Goal: Information Seeking & Learning: Check status

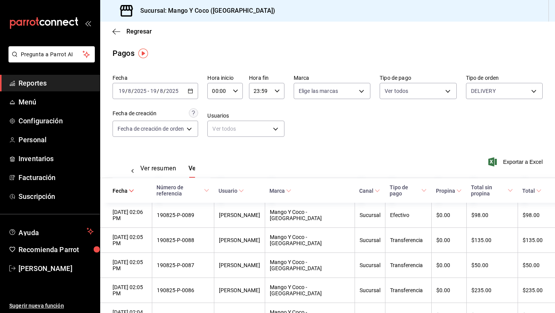
scroll to position [0, 23]
click at [482, 92] on body "Pregunta a Parrot AI Reportes Menú Configuración Personal Inventarios Facturaci…" at bounding box center [277, 156] width 555 height 313
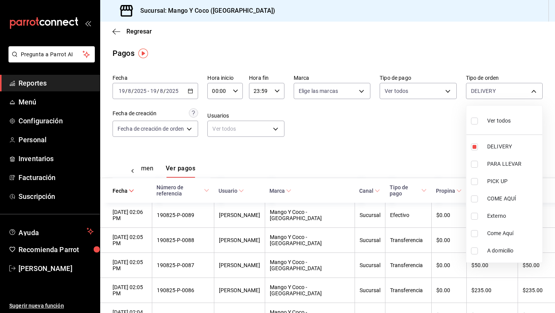
click at [475, 121] on input "checkbox" at bounding box center [474, 121] width 7 height 7
checkbox input "true"
type input "5d557e33-8e3b-4e7a-adf0-e2d1449f445d,e47f4cf5-f69b-47dd-93b4-00143df15fe9,27a36…"
checkbox input "true"
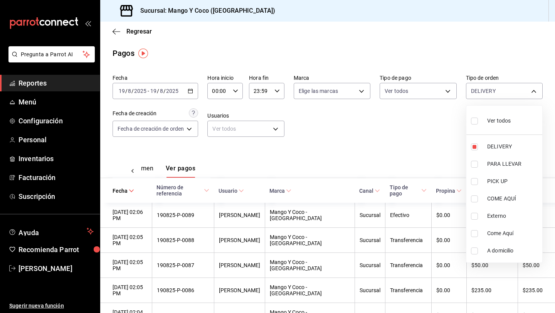
checkbox input "true"
click at [475, 149] on input "checkbox" at bounding box center [474, 146] width 7 height 7
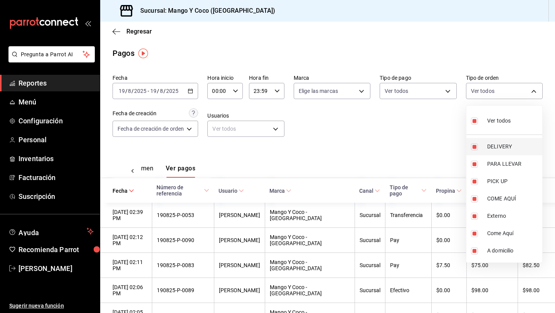
checkbox input "false"
type input "e47f4cf5-f69b-47dd-93b4-00143df15fe9,27a364d8-6312-4869-99a1-f3fb819ac42e,71ca7…"
checkbox input "false"
click at [149, 169] on div at bounding box center [277, 156] width 555 height 313
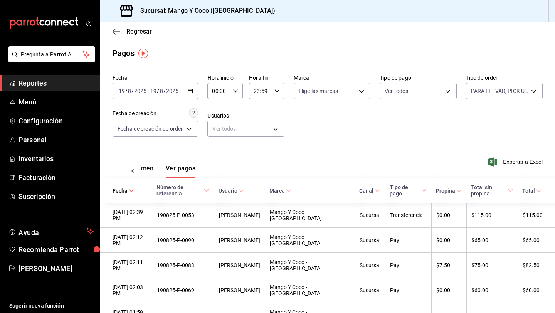
click at [145, 167] on button "Ver resumen" at bounding box center [136, 171] width 36 height 13
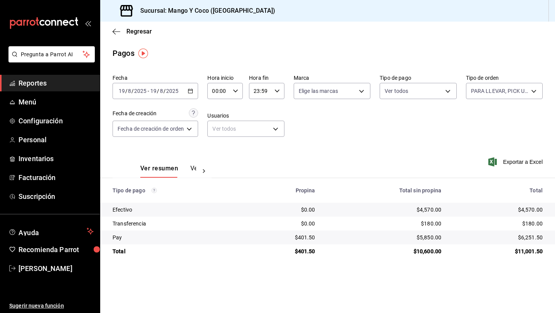
click at [191, 167] on button "Ver pagos" at bounding box center [205, 171] width 29 height 13
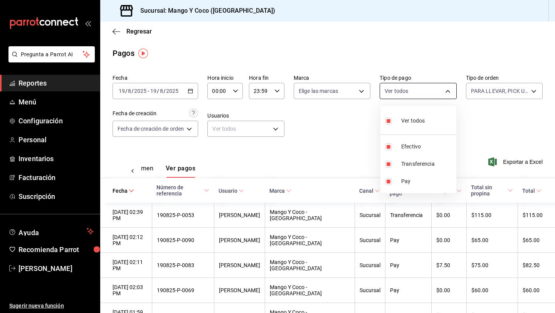
click at [390, 88] on body "Pregunta a Parrot AI Reportes Menú Configuración Personal Inventarios Facturaci…" at bounding box center [277, 156] width 555 height 313
click at [395, 162] on label at bounding box center [390, 164] width 10 height 7
click at [392, 162] on input "checkbox" at bounding box center [388, 164] width 7 height 7
checkbox input "true"
type input "fff34a4b-30cc-4ade-a316-8bdc25580d21,b96c0b63-22c2-4084-adf2-64be554195f9,a5f44…"
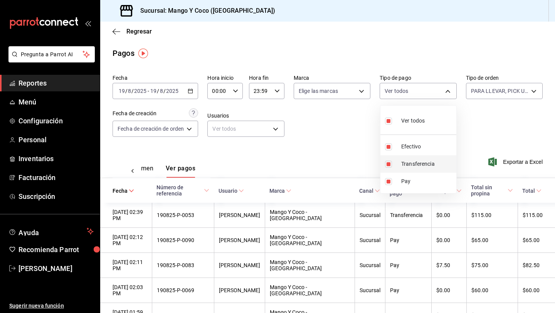
checkbox input "true"
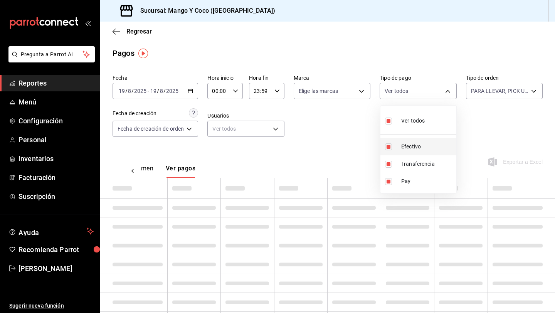
click at [390, 147] on input "checkbox" at bounding box center [388, 146] width 7 height 7
checkbox input "false"
type input "b96c0b63-22c2-4084-adf2-64be554195f9,a5f44bf8-bd80-41f6-9bc5-5dcb5093bc37"
checkbox input "false"
click at [388, 178] on input "checkbox" at bounding box center [388, 181] width 7 height 7
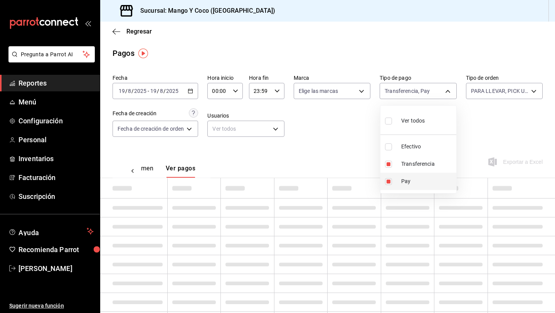
checkbox input "false"
type input "a5f44bf8-bd80-41f6-9bc5-5dcb5093bc37"
click at [341, 147] on div at bounding box center [277, 156] width 555 height 313
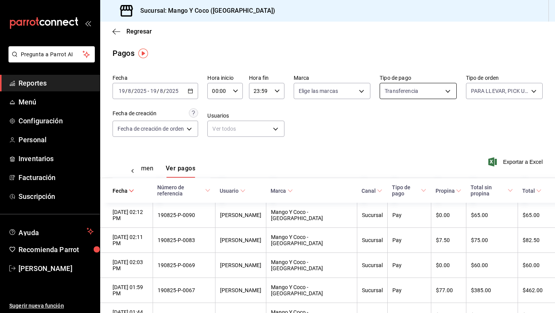
click at [400, 92] on body "Pregunta a Parrot AI Reportes Menú Configuración Personal Inventarios Facturaci…" at bounding box center [277, 156] width 555 height 313
click at [478, 99] on div at bounding box center [277, 156] width 555 height 313
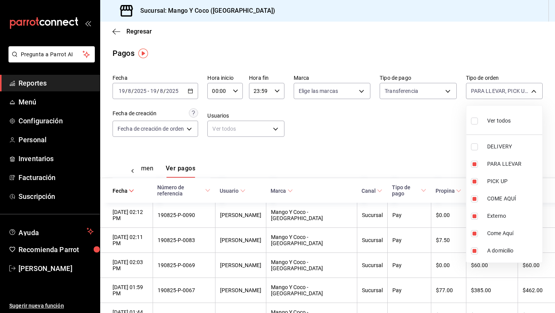
click at [478, 91] on body "Pregunta a Parrot AI Reportes Menú Configuración Personal Inventarios Facturaci…" at bounding box center [277, 156] width 555 height 313
click at [478, 91] on div at bounding box center [277, 156] width 555 height 313
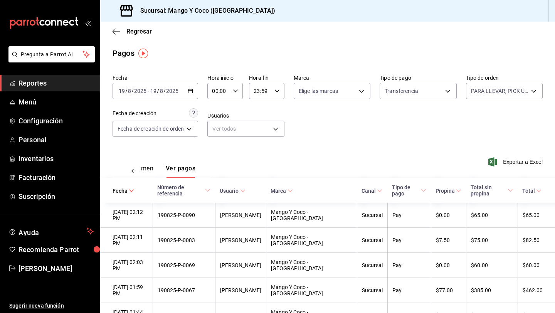
click at [408, 87] on body "Pregunta a Parrot AI Reportes Menú Configuración Personal Inventarios Facturaci…" at bounding box center [277, 156] width 555 height 313
click at [388, 124] on input "checkbox" at bounding box center [388, 121] width 7 height 7
checkbox input "true"
type input "fff34a4b-30cc-4ade-a316-8bdc25580d21,a5f44bf8-bd80-41f6-9bc5-5dcb5093bc37,b96c0…"
checkbox input "true"
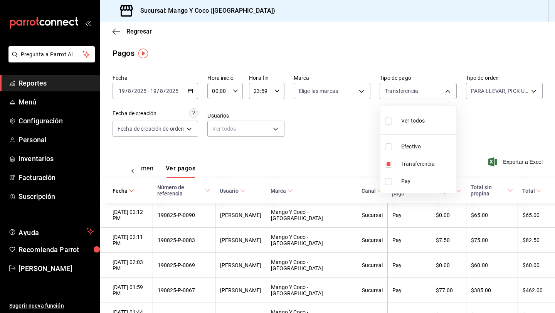
checkbox input "true"
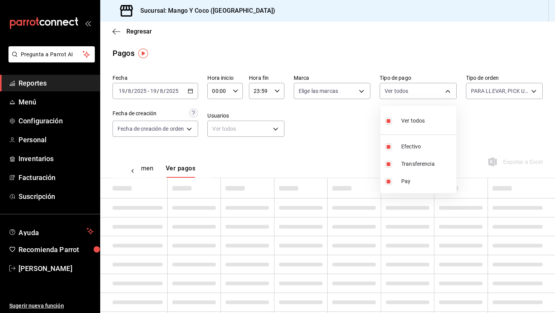
click at [389, 121] on input "checkbox" at bounding box center [388, 121] width 7 height 7
checkbox input "false"
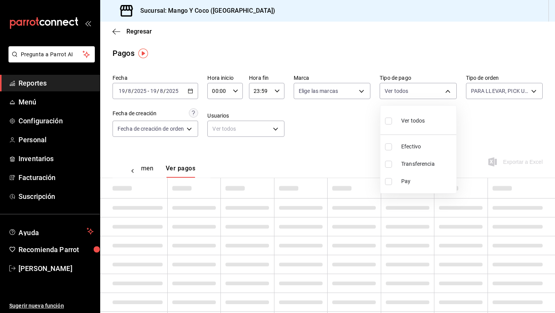
click at [390, 165] on input "checkbox" at bounding box center [388, 164] width 7 height 7
checkbox input "true"
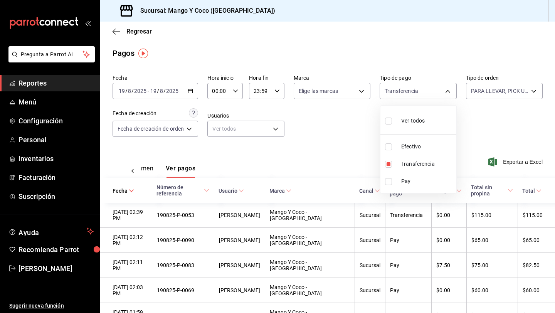
click at [325, 141] on div at bounding box center [277, 156] width 555 height 313
click at [445, 91] on body "Pregunta a Parrot AI Reportes Menú Configuración Personal Inventarios Facturaci…" at bounding box center [277, 156] width 555 height 313
click at [409, 122] on span "Ver todos" at bounding box center [413, 121] width 24 height 8
type input "fff34a4b-30cc-4ade-a316-8bdc25580d21,a5f44bf8-bd80-41f6-9bc5-5dcb5093bc37,b96c0…"
checkbox input "true"
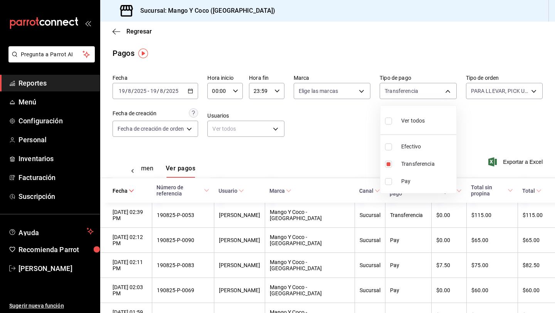
checkbox input "true"
click at [489, 89] on div at bounding box center [277, 156] width 555 height 313
click at [148, 170] on button "Ver resumen" at bounding box center [136, 171] width 36 height 13
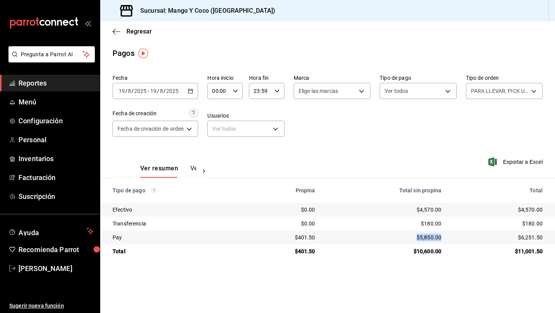
drag, startPoint x: 441, startPoint y: 239, endPoint x: 408, endPoint y: 236, distance: 32.9
click at [408, 236] on td "$5,850.00" at bounding box center [385, 238] width 126 height 14
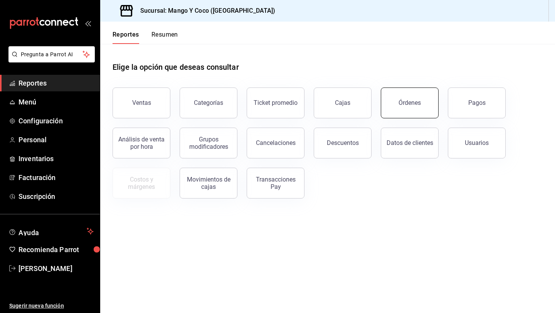
click at [430, 106] on button "Órdenes" at bounding box center [410, 103] width 58 height 31
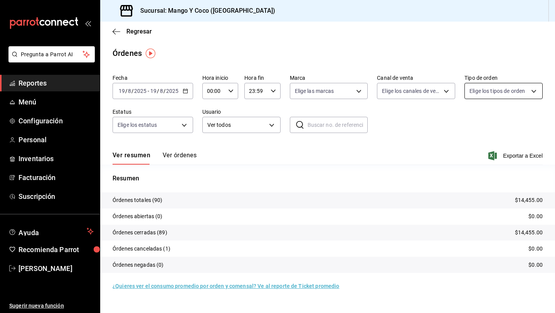
click at [479, 96] on body "Pregunta a Parrot AI Reportes Menú Configuración Personal Inventarios Facturaci…" at bounding box center [277, 156] width 555 height 313
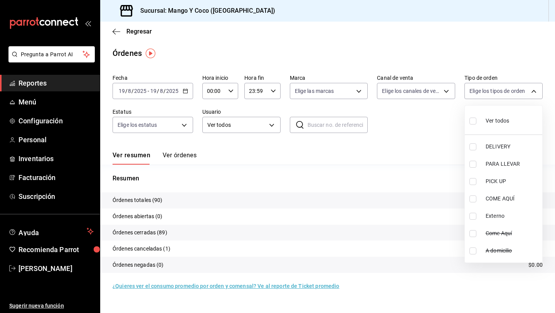
click at [473, 123] on input "checkbox" at bounding box center [473, 121] width 7 height 7
checkbox input "true"
type input "5d557e33-8e3b-4e7a-adf0-e2d1449f445d,e47f4cf5-f69b-47dd-93b4-00143df15fe9,27a36…"
checkbox input "true"
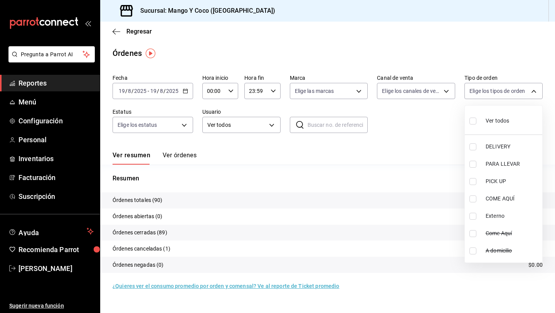
checkbox input "true"
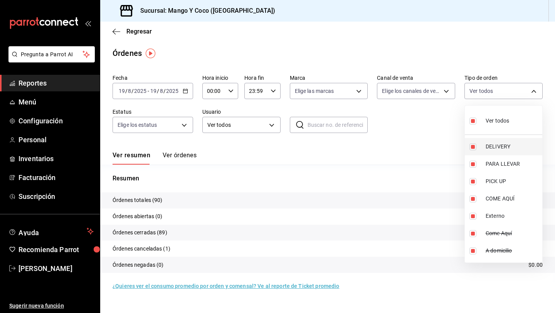
click at [474, 148] on input "checkbox" at bounding box center [473, 146] width 7 height 7
checkbox input "false"
type input "e47f4cf5-f69b-47dd-93b4-00143df15fe9,27a364d8-6312-4869-99a1-f3fb819ac42e,71ca7…"
checkbox input "false"
click at [422, 127] on div at bounding box center [277, 156] width 555 height 313
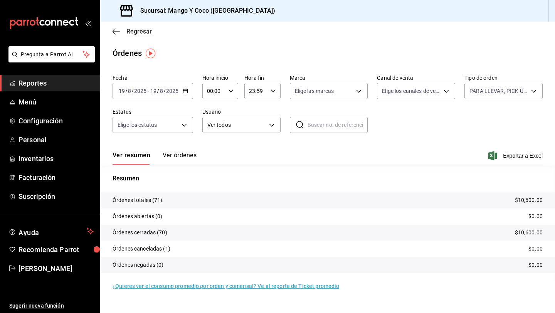
click at [122, 33] on span "Regresar" at bounding box center [132, 31] width 39 height 7
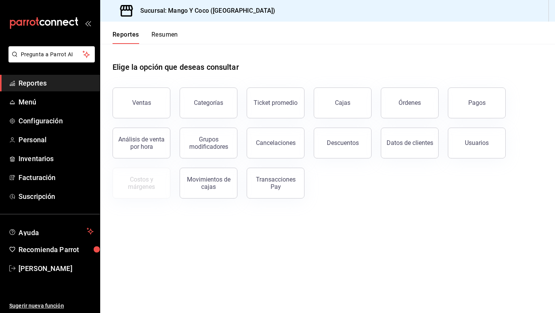
click at [508, 108] on div "Ventas Categorías Ticket promedio Cajas Órdenes Pagos Análisis de venta por hor…" at bounding box center [323, 138] width 440 height 120
click at [493, 102] on button "Pagos" at bounding box center [477, 103] width 58 height 31
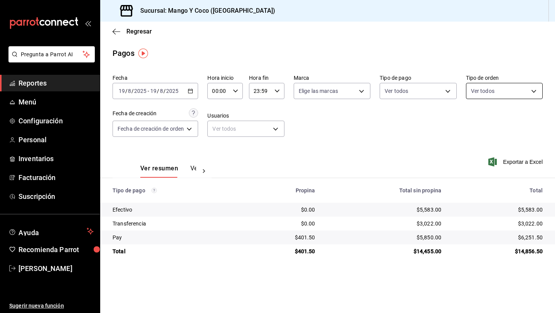
click at [484, 95] on body "Pregunta a Parrot AI Reportes Menú Configuración Personal Inventarios Facturaci…" at bounding box center [277, 156] width 555 height 313
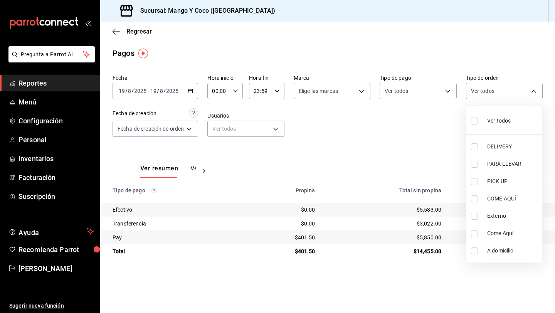
click at [474, 120] on input "checkbox" at bounding box center [474, 121] width 7 height 7
checkbox input "true"
type input "5d557e33-8e3b-4e7a-adf0-e2d1449f445d,e47f4cf5-f69b-47dd-93b4-00143df15fe9,27a36…"
checkbox input "true"
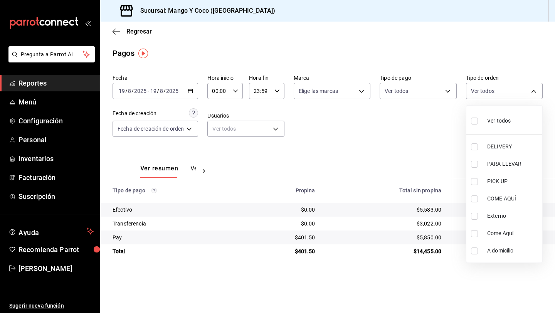
checkbox input "true"
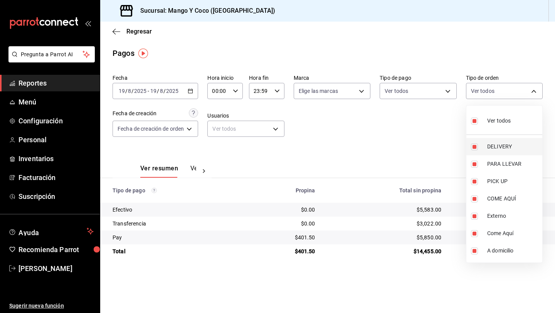
click at [476, 147] on input "checkbox" at bounding box center [474, 146] width 7 height 7
checkbox input "false"
type input "e47f4cf5-f69b-47dd-93b4-00143df15fe9,27a364d8-6312-4869-99a1-f3fb819ac42e,71ca7…"
checkbox input "false"
click at [402, 142] on div at bounding box center [277, 156] width 555 height 313
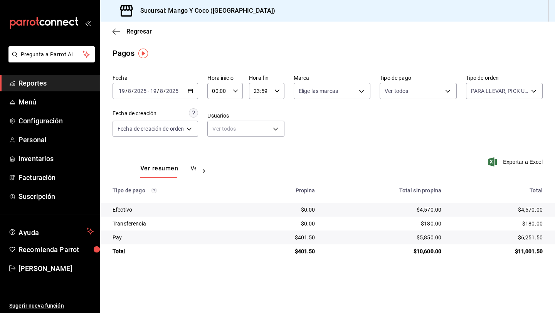
click at [194, 170] on button "Ver pagos" at bounding box center [205, 171] width 29 height 13
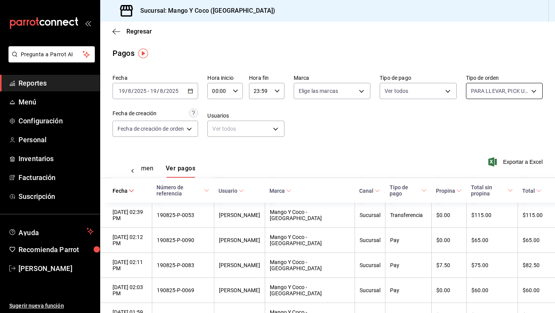
click at [490, 92] on body "Pregunta a Parrot AI Reportes Menú Configuración Personal Inventarios Facturaci…" at bounding box center [277, 156] width 555 height 313
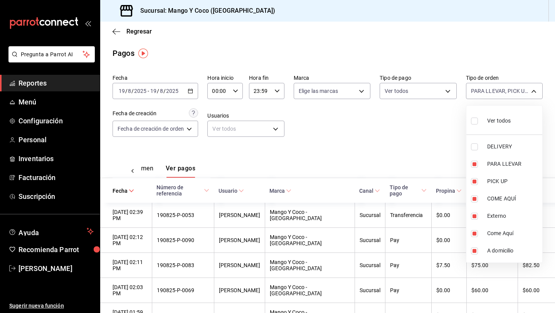
click at [477, 120] on input "checkbox" at bounding box center [474, 121] width 7 height 7
checkbox input "true"
type input "5d557e33-8e3b-4e7a-adf0-e2d1449f445d,e47f4cf5-f69b-47dd-93b4-00143df15fe9,27a36…"
click at [475, 147] on input "checkbox" at bounding box center [474, 146] width 7 height 7
checkbox input "false"
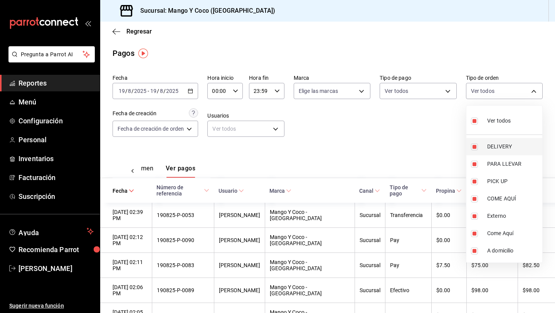
type input "e47f4cf5-f69b-47dd-93b4-00143df15fe9,27a364d8-6312-4869-99a1-f3fb819ac42e,71ca7…"
checkbox input "false"
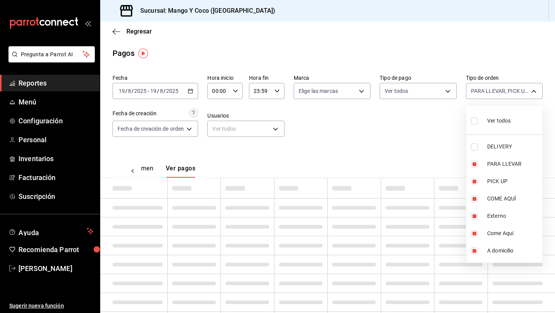
click at [425, 133] on div at bounding box center [277, 156] width 555 height 313
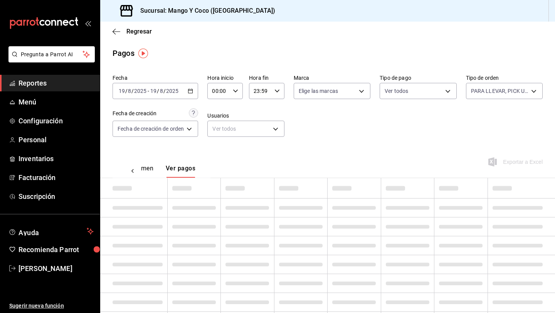
click at [415, 90] on body "Pregunta a Parrot AI Reportes Menú Configuración Personal Inventarios Facturaci…" at bounding box center [277, 156] width 555 height 313
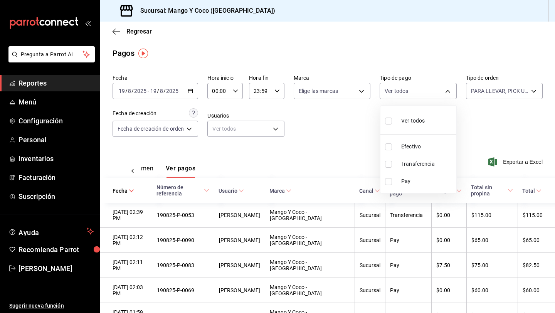
click at [388, 146] on input "checkbox" at bounding box center [388, 146] width 7 height 7
checkbox input "true"
type input "fff34a4b-30cc-4ade-a316-8bdc25580d21"
click at [344, 140] on div at bounding box center [277, 156] width 555 height 313
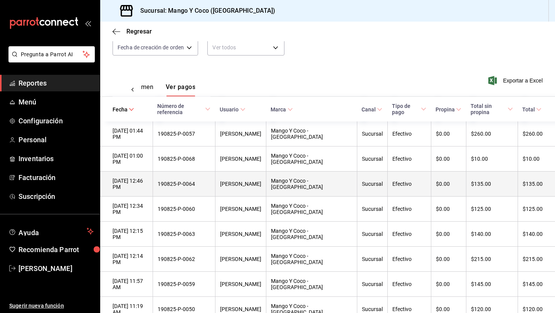
scroll to position [88, 0]
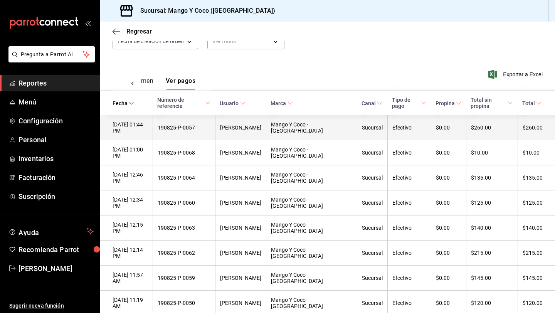
click at [476, 125] on div "$260.00" at bounding box center [492, 128] width 42 height 6
click at [471, 125] on div "$260.00" at bounding box center [492, 128] width 42 height 6
click at [148, 121] on div "[DATE] 01:44 PM" at bounding box center [130, 127] width 35 height 12
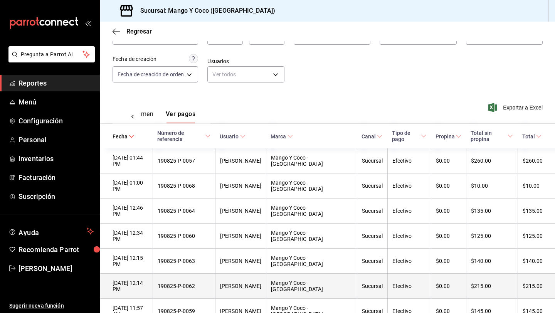
scroll to position [0, 0]
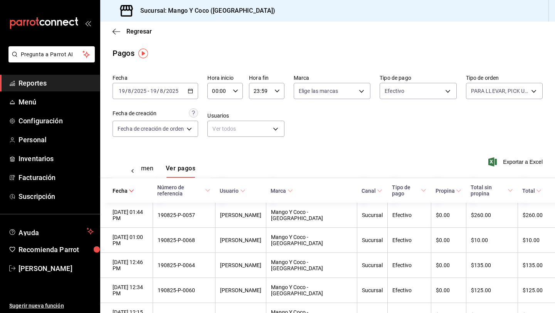
click at [110, 28] on div "Regresar" at bounding box center [327, 32] width 455 height 20
click at [116, 30] on icon "button" at bounding box center [117, 31] width 8 height 7
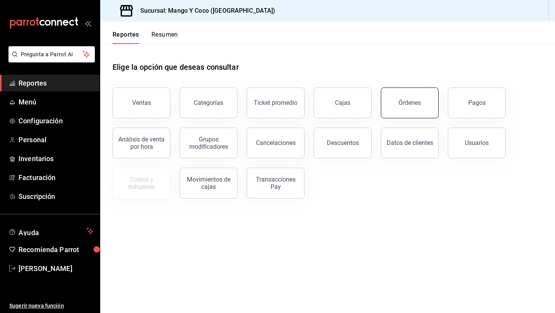
click at [397, 100] on button "Órdenes" at bounding box center [410, 103] width 58 height 31
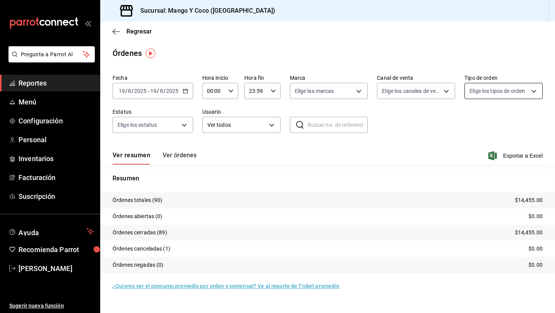
click at [487, 89] on body "Pregunta a Parrot AI Reportes Menú Configuración Personal Inventarios Facturaci…" at bounding box center [277, 156] width 555 height 313
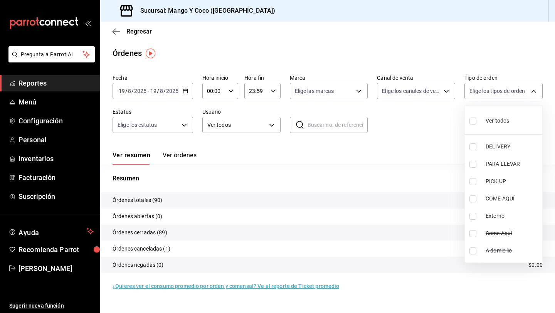
click at [475, 120] on input "checkbox" at bounding box center [473, 121] width 7 height 7
checkbox input "true"
type input "5d557e33-8e3b-4e7a-adf0-e2d1449f445d,e47f4cf5-f69b-47dd-93b4-00143df15fe9,27a36…"
checkbox input "true"
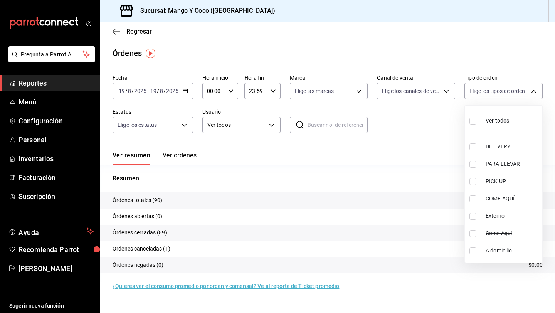
checkbox input "true"
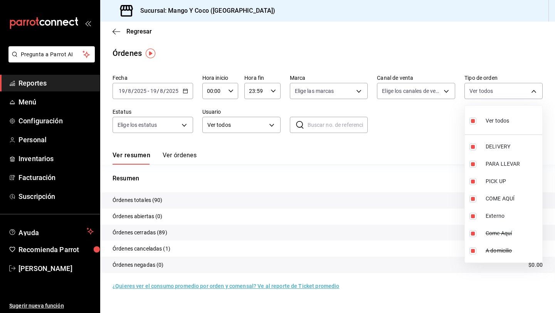
click at [474, 147] on input "checkbox" at bounding box center [473, 146] width 7 height 7
checkbox input "false"
type input "e47f4cf5-f69b-47dd-93b4-00143df15fe9,27a364d8-6312-4869-99a1-f3fb819ac42e,71ca7…"
checkbox input "false"
click at [423, 137] on div at bounding box center [277, 156] width 555 height 313
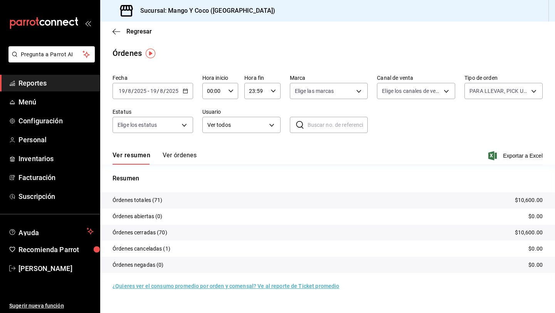
click at [171, 161] on button "Ver órdenes" at bounding box center [180, 158] width 34 height 13
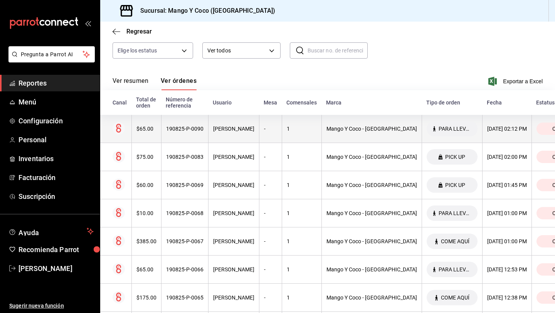
scroll to position [84, 0]
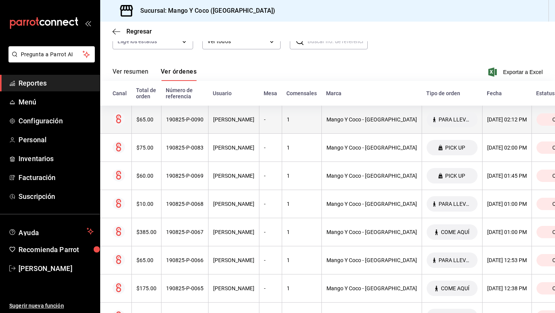
click at [144, 118] on div "$65.00" at bounding box center [147, 119] width 20 height 6
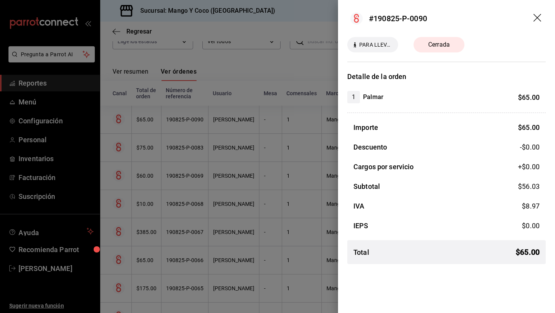
click at [537, 18] on icon "drag" at bounding box center [538, 18] width 8 height 8
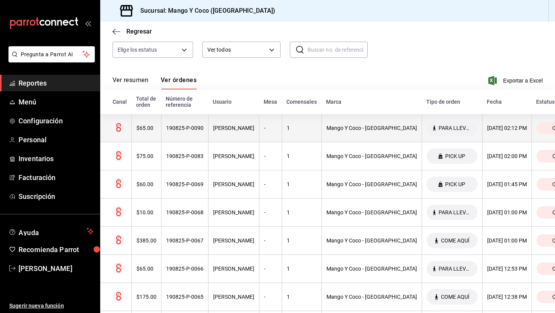
scroll to position [79, 0]
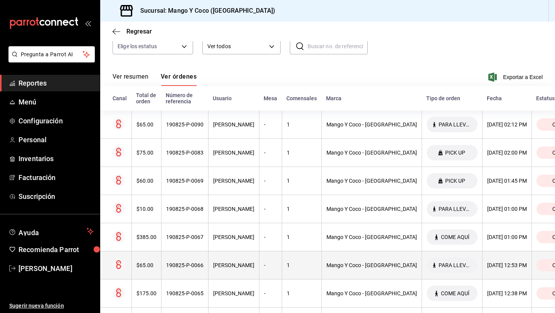
click at [146, 262] on div "$65.00" at bounding box center [147, 265] width 20 height 6
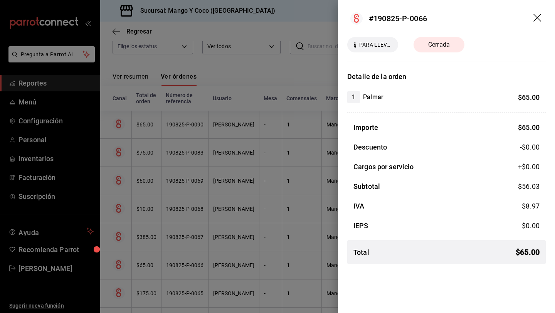
click at [537, 17] on icon "drag" at bounding box center [538, 18] width 9 height 9
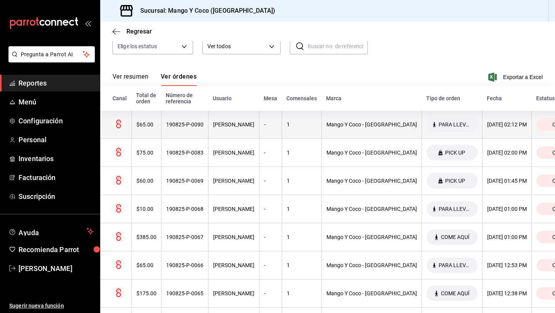
click at [143, 119] on th "$65.00" at bounding box center [147, 125] width 30 height 28
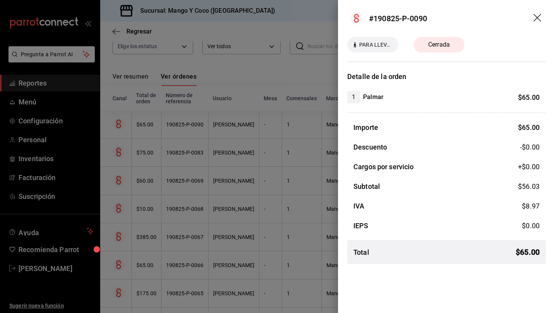
click at [537, 17] on icon "drag" at bounding box center [538, 18] width 9 height 9
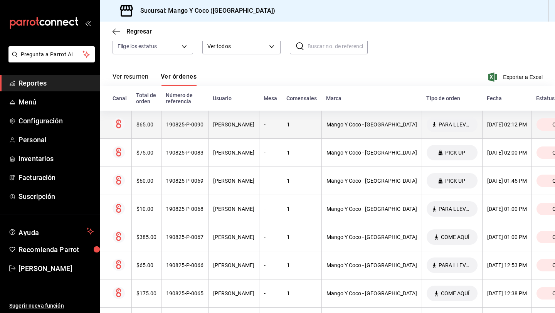
click at [489, 125] on th "[DATE] 02:12 PM" at bounding box center [506, 125] width 49 height 28
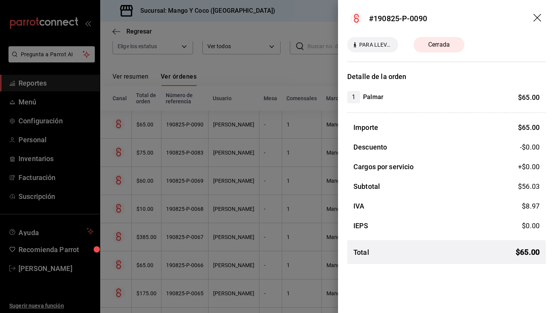
click at [538, 15] on icon "drag" at bounding box center [538, 18] width 9 height 9
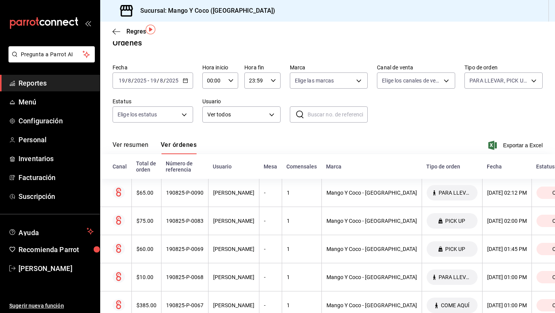
scroll to position [25, 0]
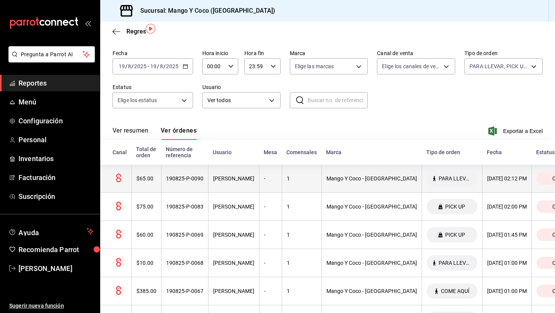
click at [143, 176] on div "$65.00" at bounding box center [147, 178] width 20 height 6
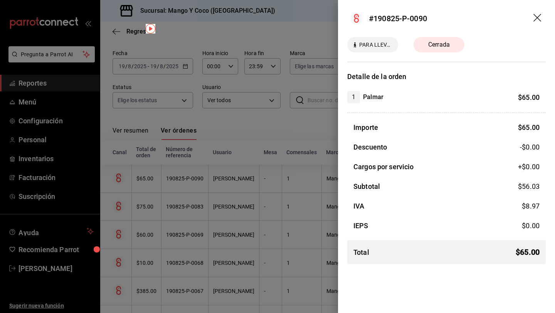
click at [538, 20] on icon "drag" at bounding box center [538, 18] width 9 height 9
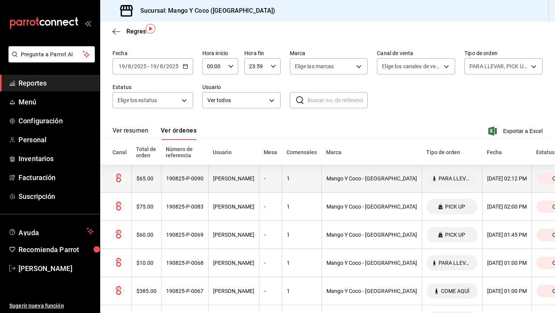
click at [487, 179] on div "[DATE] 02:12 PM" at bounding box center [507, 178] width 40 height 6
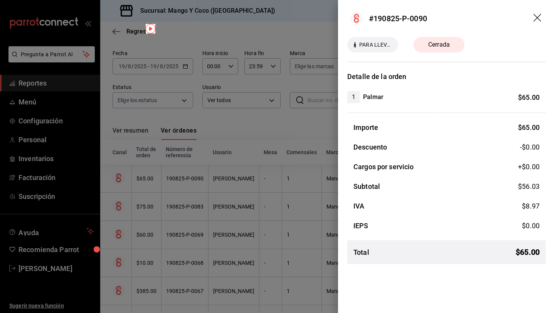
click at [538, 19] on icon "drag" at bounding box center [538, 18] width 9 height 9
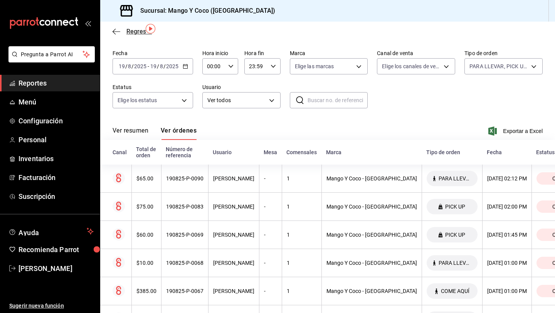
click at [116, 29] on icon "button" at bounding box center [117, 31] width 8 height 7
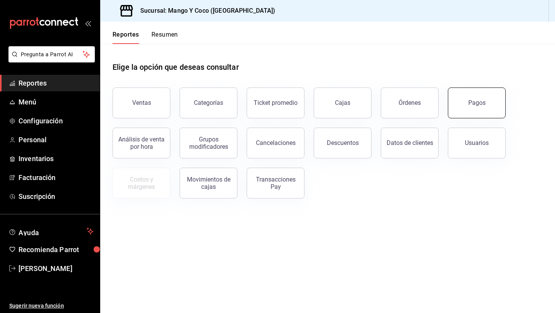
click at [479, 98] on button "Pagos" at bounding box center [477, 103] width 58 height 31
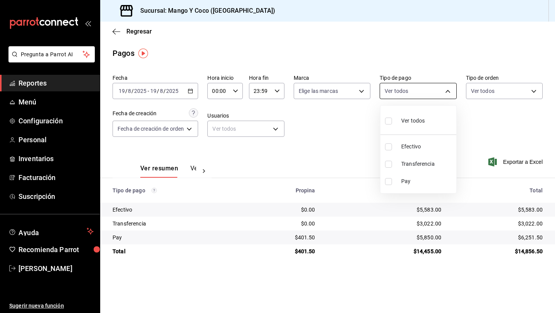
click at [449, 93] on body "Pregunta a Parrot AI Reportes Menú Configuración Personal Inventarios Facturaci…" at bounding box center [277, 156] width 555 height 313
click at [390, 147] on input "checkbox" at bounding box center [388, 146] width 7 height 7
checkbox input "true"
type input "fff34a4b-30cc-4ade-a316-8bdc25580d21"
click at [336, 135] on div at bounding box center [277, 156] width 555 height 313
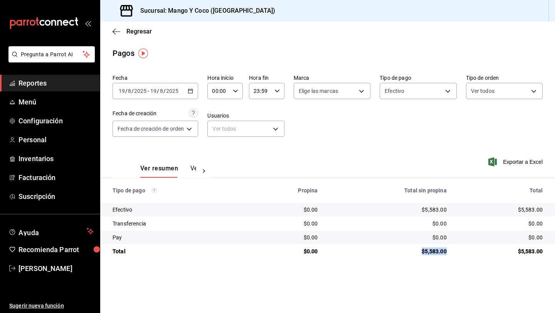
drag, startPoint x: 420, startPoint y: 253, endPoint x: 450, endPoint y: 255, distance: 30.9
click at [450, 255] on td "$5,583.00" at bounding box center [388, 252] width 129 height 14
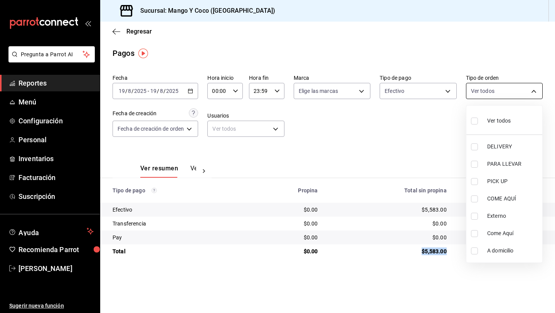
click at [487, 92] on body "Pregunta a Parrot AI Reportes Menú Configuración Personal Inventarios Facturaci…" at bounding box center [277, 156] width 555 height 313
click at [477, 148] on input "checkbox" at bounding box center [474, 146] width 7 height 7
checkbox input "true"
type input "5d557e33-8e3b-4e7a-adf0-e2d1449f445d"
click at [472, 122] on input "checkbox" at bounding box center [474, 121] width 7 height 7
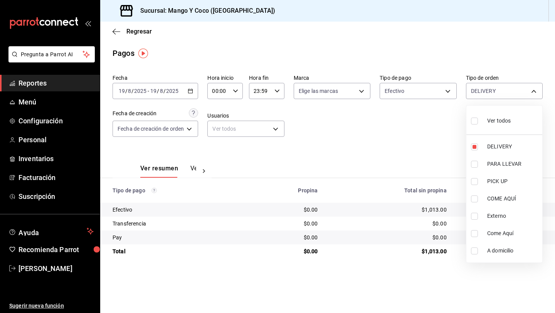
checkbox input "true"
type input "5d557e33-8e3b-4e7a-adf0-e2d1449f445d,e47f4cf5-f69b-47dd-93b4-00143df15fe9,27a36…"
checkbox input "true"
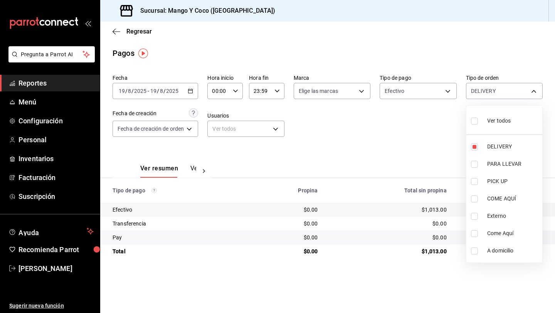
checkbox input "true"
click at [117, 32] on div at bounding box center [277, 156] width 555 height 313
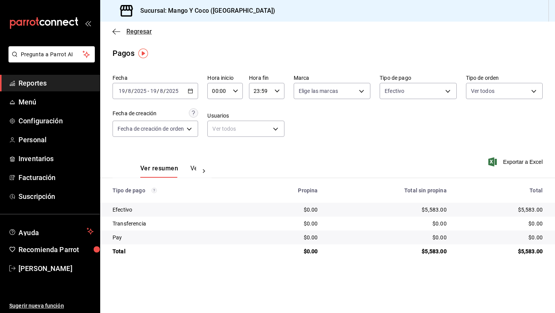
click at [117, 30] on icon "button" at bounding box center [117, 31] width 8 height 7
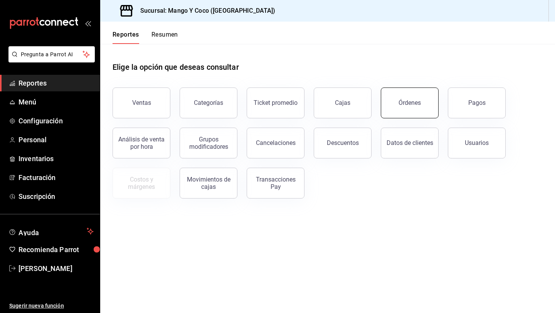
click at [410, 98] on button "Órdenes" at bounding box center [410, 103] width 58 height 31
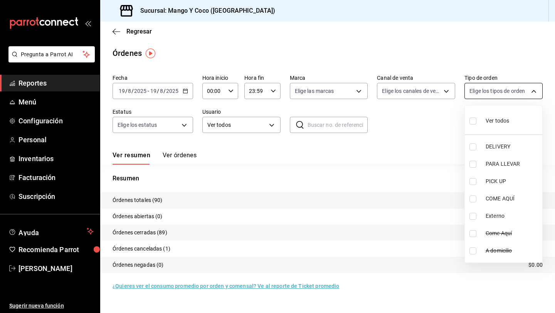
click at [481, 94] on body "Pregunta a Parrot AI Reportes Menú Configuración Personal Inventarios Facturaci…" at bounding box center [277, 156] width 555 height 313
click at [475, 148] on input "checkbox" at bounding box center [473, 146] width 7 height 7
checkbox input "true"
type input "5d557e33-8e3b-4e7a-adf0-e2d1449f445d"
click at [423, 133] on div at bounding box center [277, 156] width 555 height 313
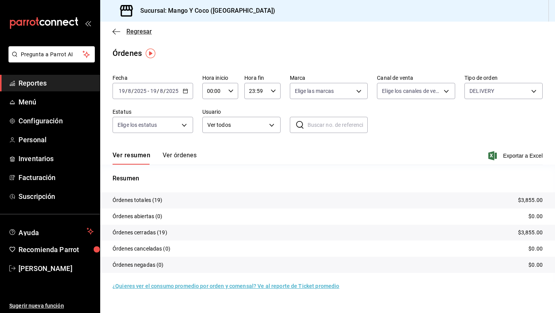
click at [116, 32] on icon "button" at bounding box center [117, 31] width 8 height 7
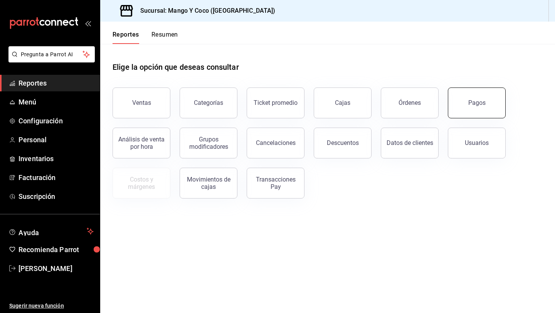
click at [463, 100] on button "Pagos" at bounding box center [477, 103] width 58 height 31
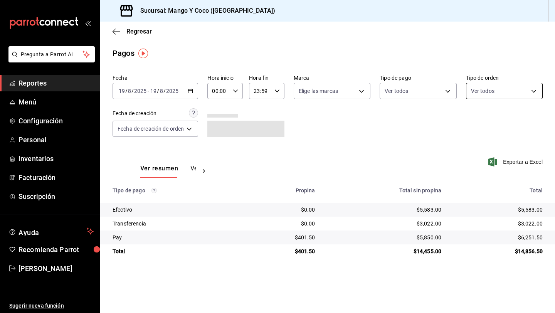
click at [483, 97] on body "Pregunta a Parrot AI Reportes Menú Configuración Personal Inventarios Facturaci…" at bounding box center [277, 156] width 555 height 313
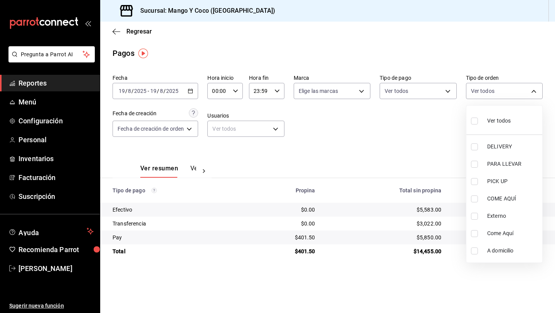
click at [475, 147] on input "checkbox" at bounding box center [474, 146] width 7 height 7
checkbox input "true"
type input "5d557e33-8e3b-4e7a-adf0-e2d1449f445d"
click at [396, 139] on div at bounding box center [277, 156] width 555 height 313
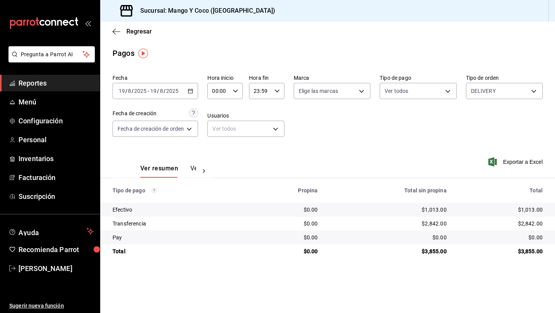
click at [192, 163] on div "Ver resumen Ver pagos" at bounding box center [162, 166] width 99 height 22
click at [192, 166] on button "Ver pagos" at bounding box center [205, 171] width 29 height 13
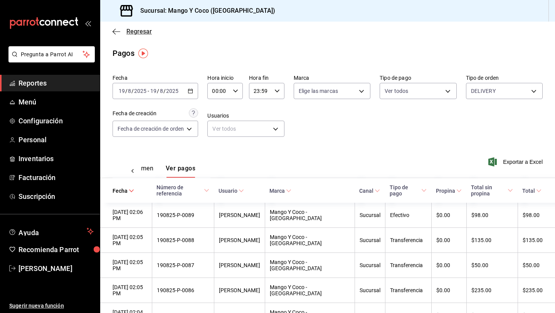
click at [118, 29] on icon "button" at bounding box center [117, 31] width 8 height 7
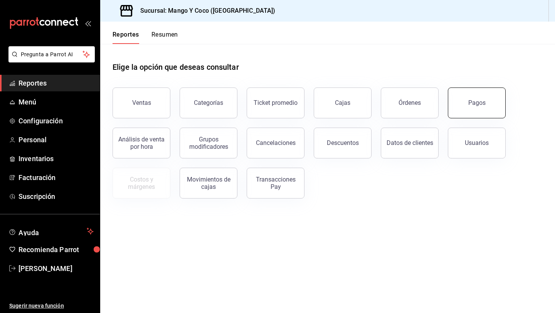
click at [489, 102] on button "Pagos" at bounding box center [477, 103] width 58 height 31
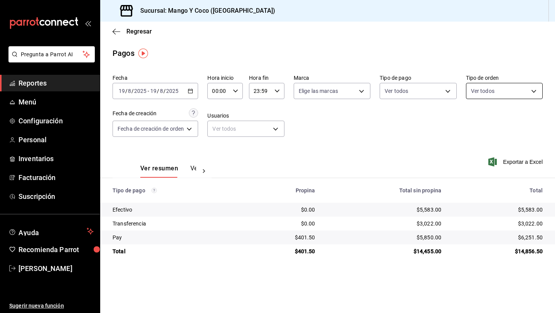
click at [486, 93] on body "Pregunta a Parrot AI Reportes Menú Configuración Personal Inventarios Facturaci…" at bounding box center [277, 156] width 555 height 313
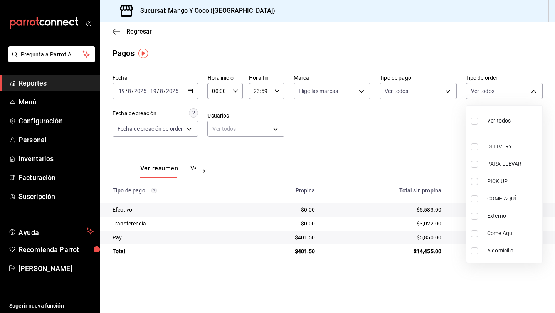
click at [476, 151] on li "DELIVERY" at bounding box center [505, 146] width 76 height 17
type input "5d557e33-8e3b-4e7a-adf0-e2d1449f445d"
checkbox input "true"
click at [386, 132] on div at bounding box center [277, 156] width 555 height 313
click at [489, 95] on body "Pregunta a Parrot AI Reportes Menú Configuración Personal Inventarios Facturaci…" at bounding box center [277, 156] width 555 height 313
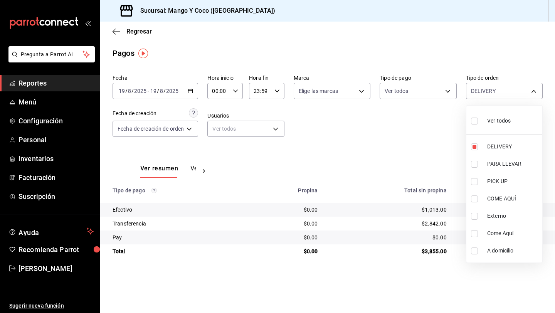
click at [475, 123] on input "checkbox" at bounding box center [474, 121] width 7 height 7
checkbox input "true"
type input "5d557e33-8e3b-4e7a-adf0-e2d1449f445d,e47f4cf5-f69b-47dd-93b4-00143df15fe9,27a36…"
checkbox input "true"
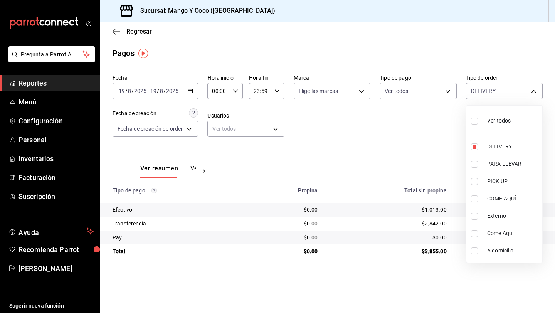
checkbox input "true"
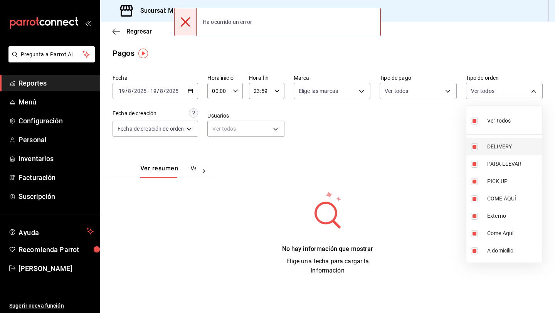
click at [476, 148] on input "checkbox" at bounding box center [474, 146] width 7 height 7
checkbox input "false"
type input "e47f4cf5-f69b-47dd-93b4-00143df15fe9,27a364d8-6312-4869-99a1-f3fb819ac42e,71ca7…"
checkbox input "false"
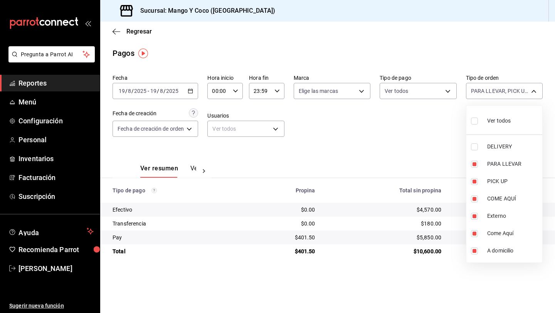
click at [408, 135] on div at bounding box center [277, 156] width 555 height 313
